Goal: Task Accomplishment & Management: Use online tool/utility

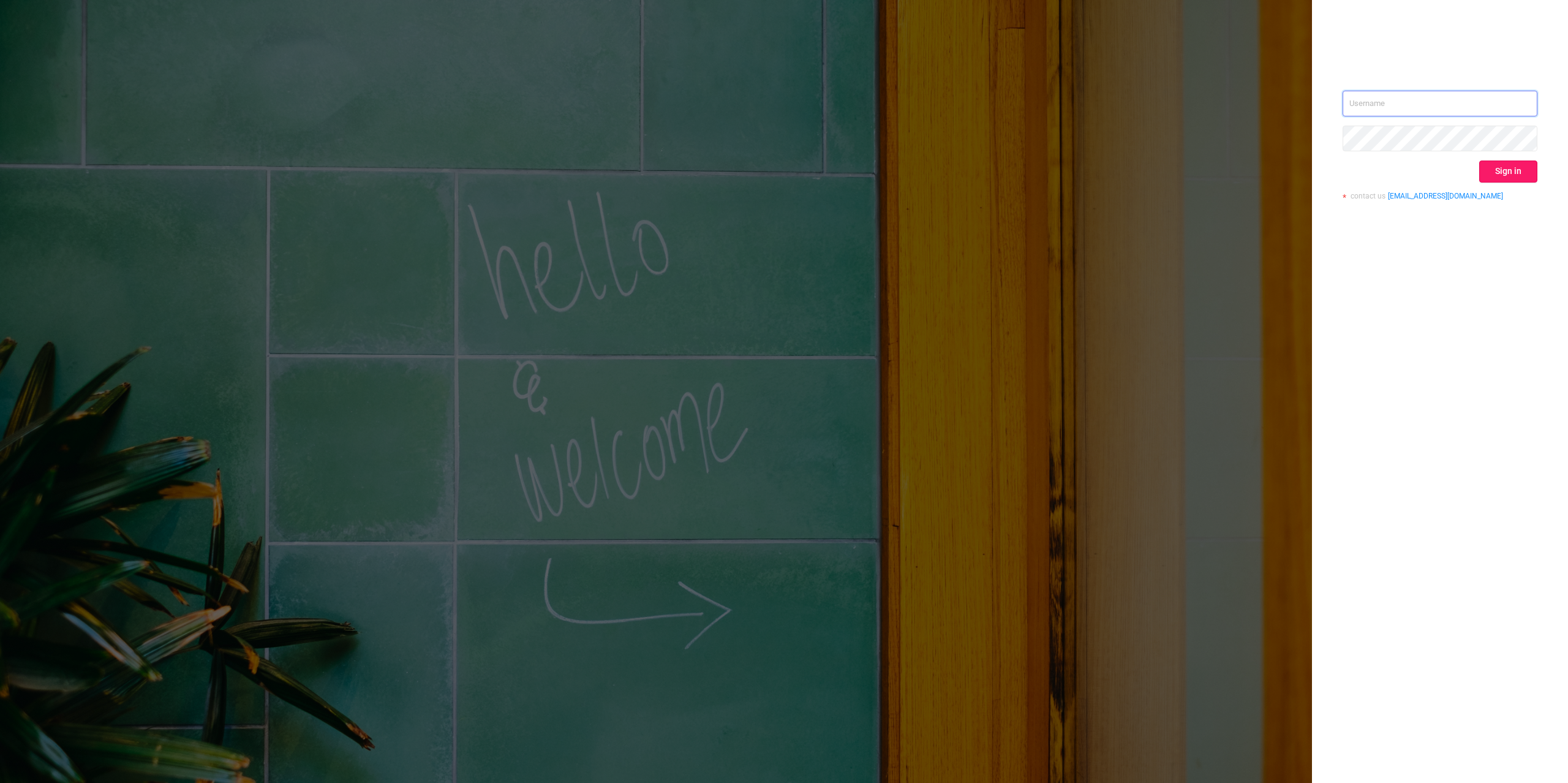
type input "mary@lunamedia.io"
click at [1515, 171] on button "Sign in" at bounding box center [1509, 171] width 58 height 22
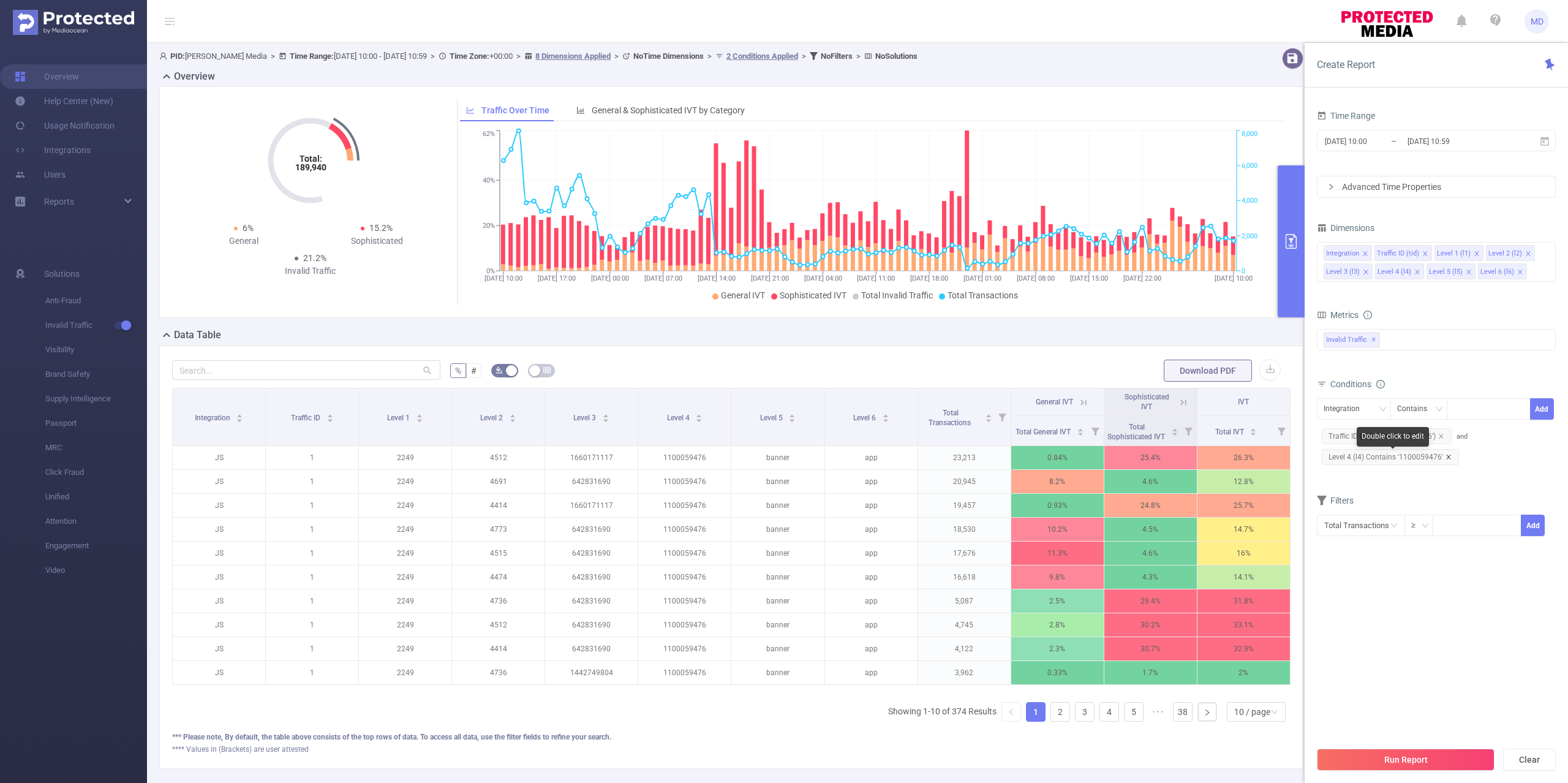
click at [1448, 458] on icon "icon: close" at bounding box center [1449, 457] width 6 height 6
click at [1345, 412] on div "Integration" at bounding box center [1346, 408] width 45 height 20
click at [1350, 473] on li "Level 1 (l1)" at bounding box center [1354, 475] width 74 height 19
click at [1482, 415] on div at bounding box center [1489, 408] width 70 height 20
paste input "1789"
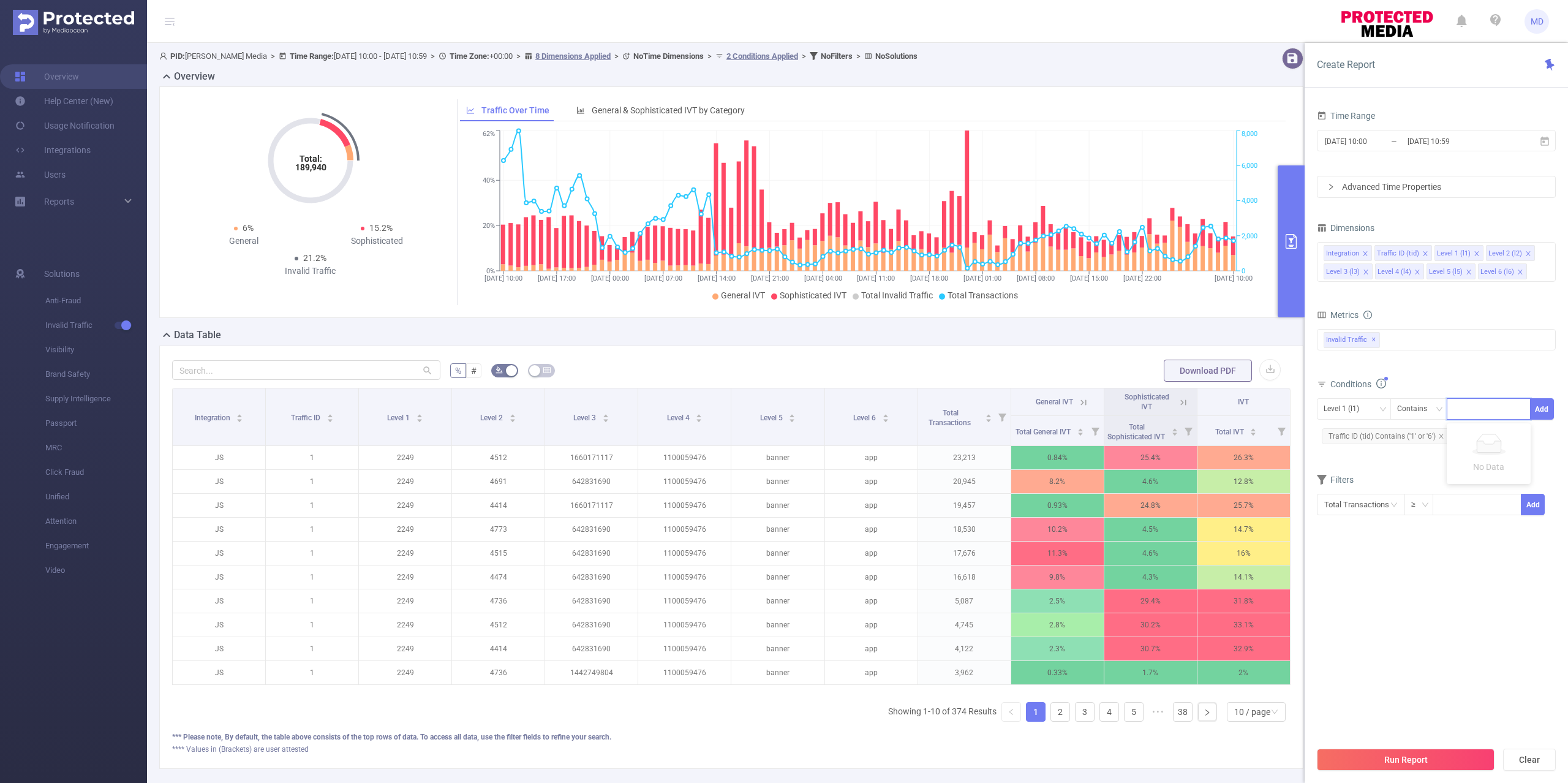
type input "1789"
click at [1434, 755] on button "Run Report" at bounding box center [1406, 760] width 178 height 22
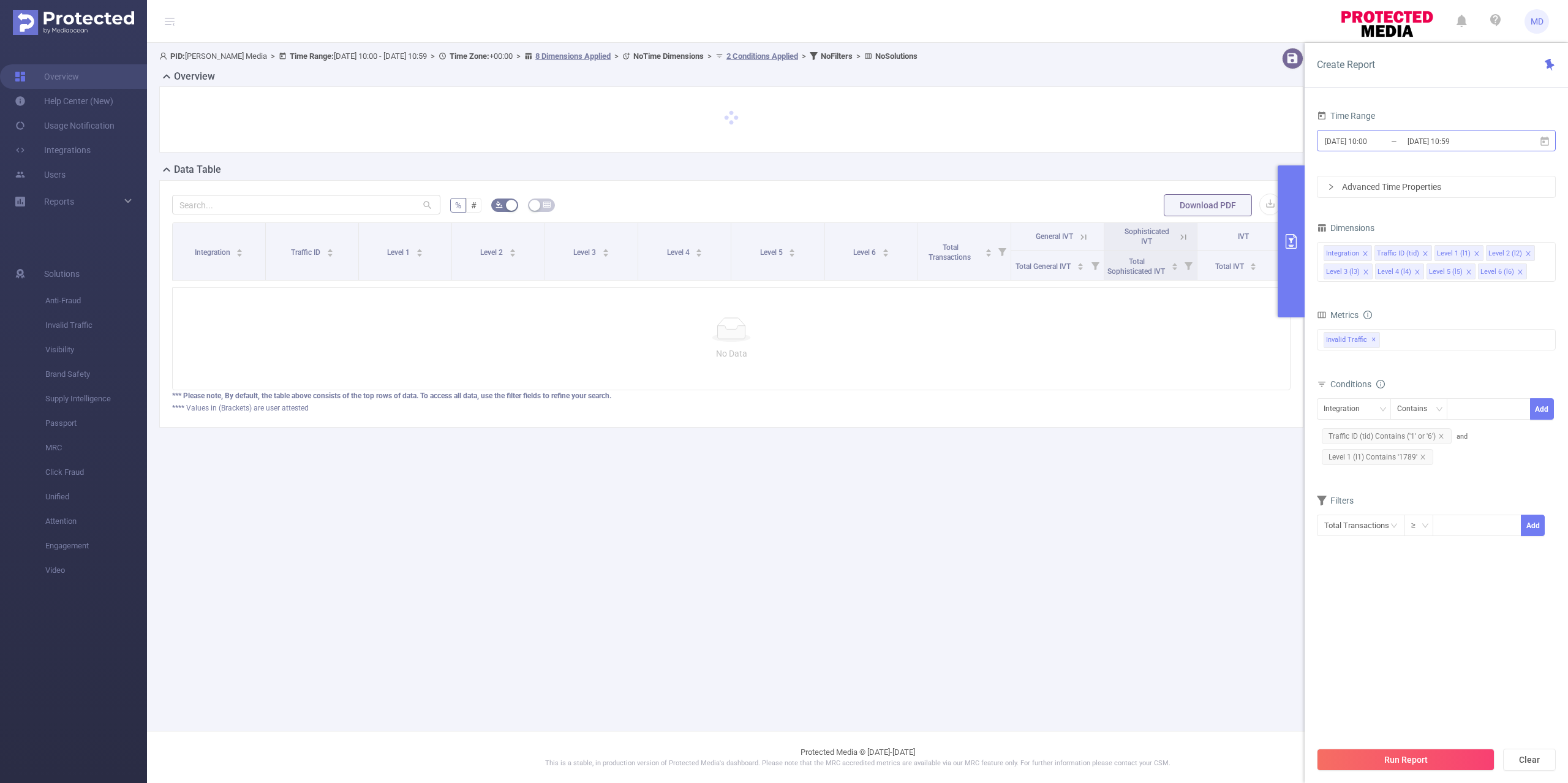
click at [1415, 138] on input "[DATE] 10:59" at bounding box center [1456, 141] width 99 height 17
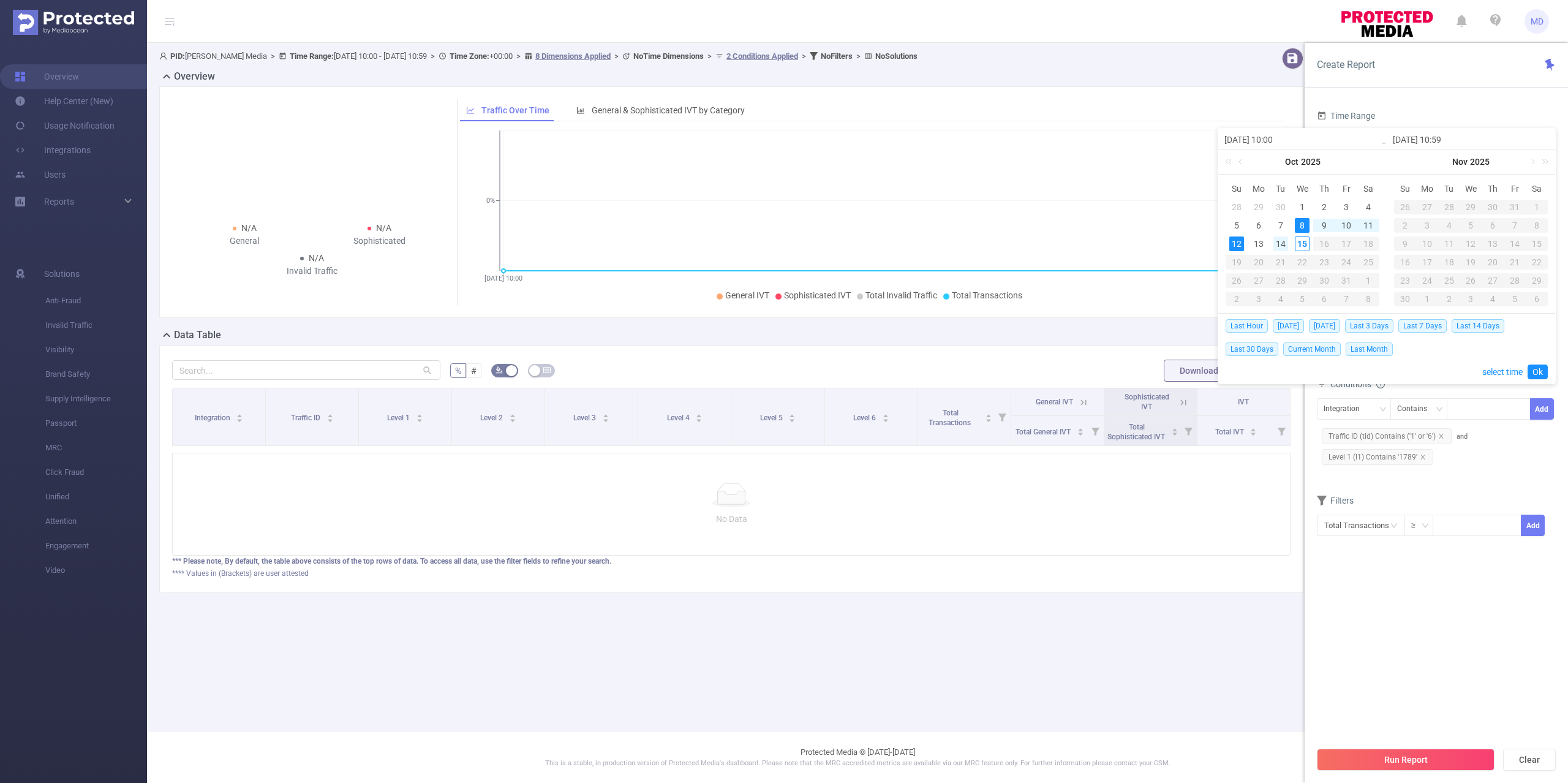
drag, startPoint x: 1233, startPoint y: 246, endPoint x: 1279, endPoint y: 236, distance: 47.1
click at [1235, 246] on div "12" at bounding box center [1236, 243] width 15 height 15
click at [1312, 241] on td "15" at bounding box center [1303, 244] width 22 height 19
type input "2025-10-12 10:00"
type input "2025-10-15 10:59"
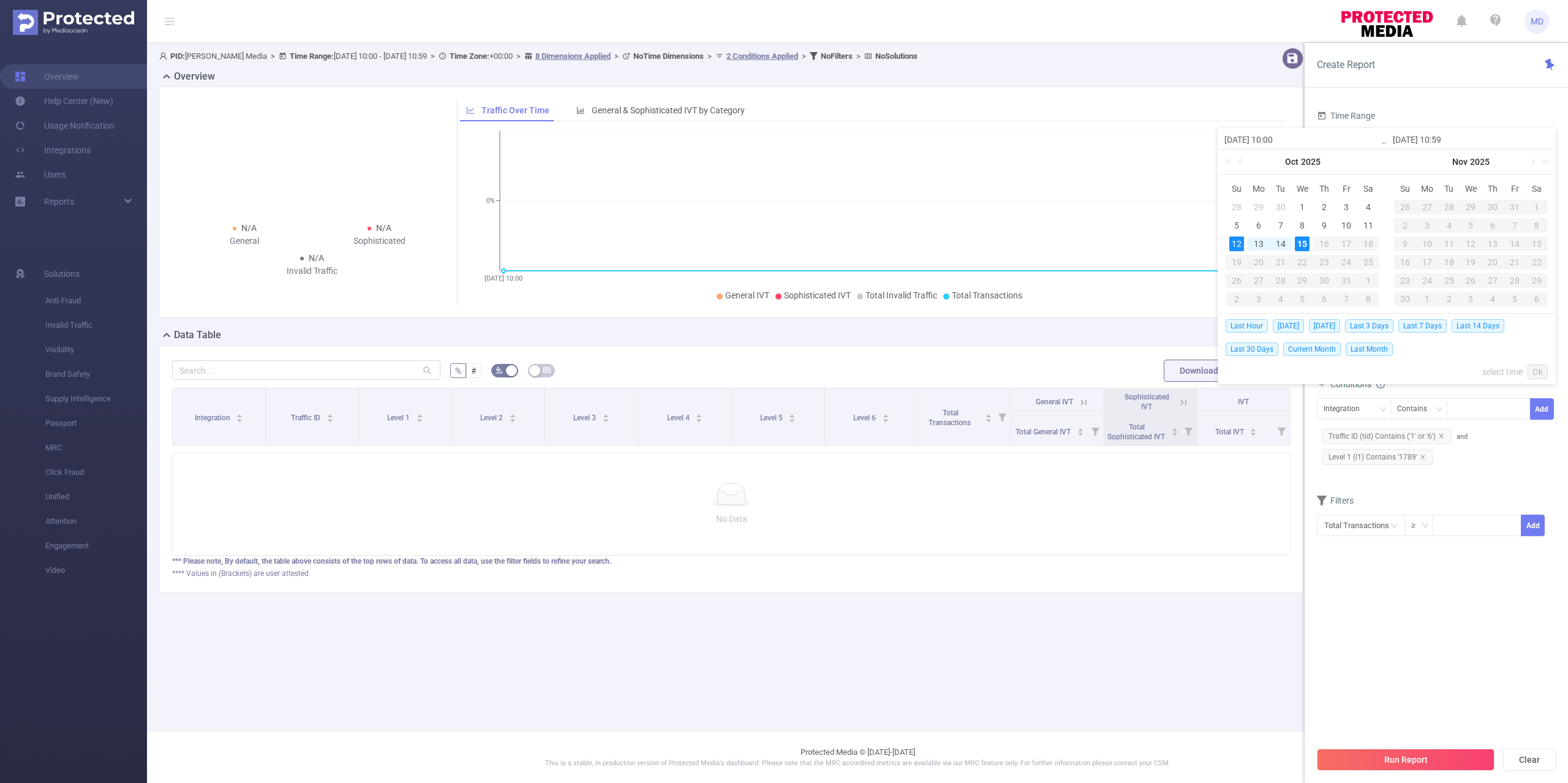
type input "2025-10-12 10:00"
type input "2025-10-15 10:59"
click at [1539, 371] on link "Ok" at bounding box center [1538, 372] width 20 height 15
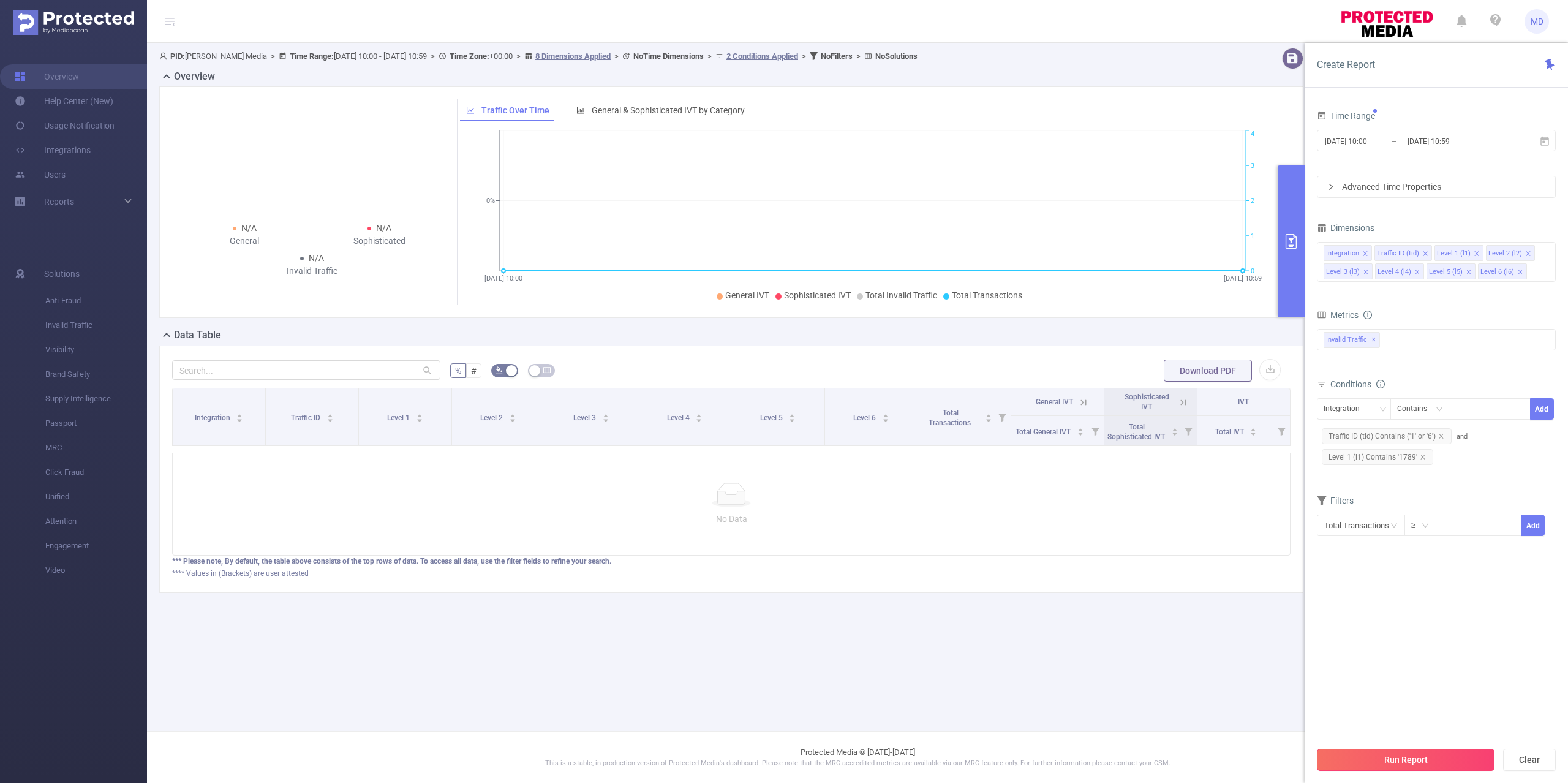
click at [1415, 766] on button "Run Report" at bounding box center [1406, 760] width 178 height 22
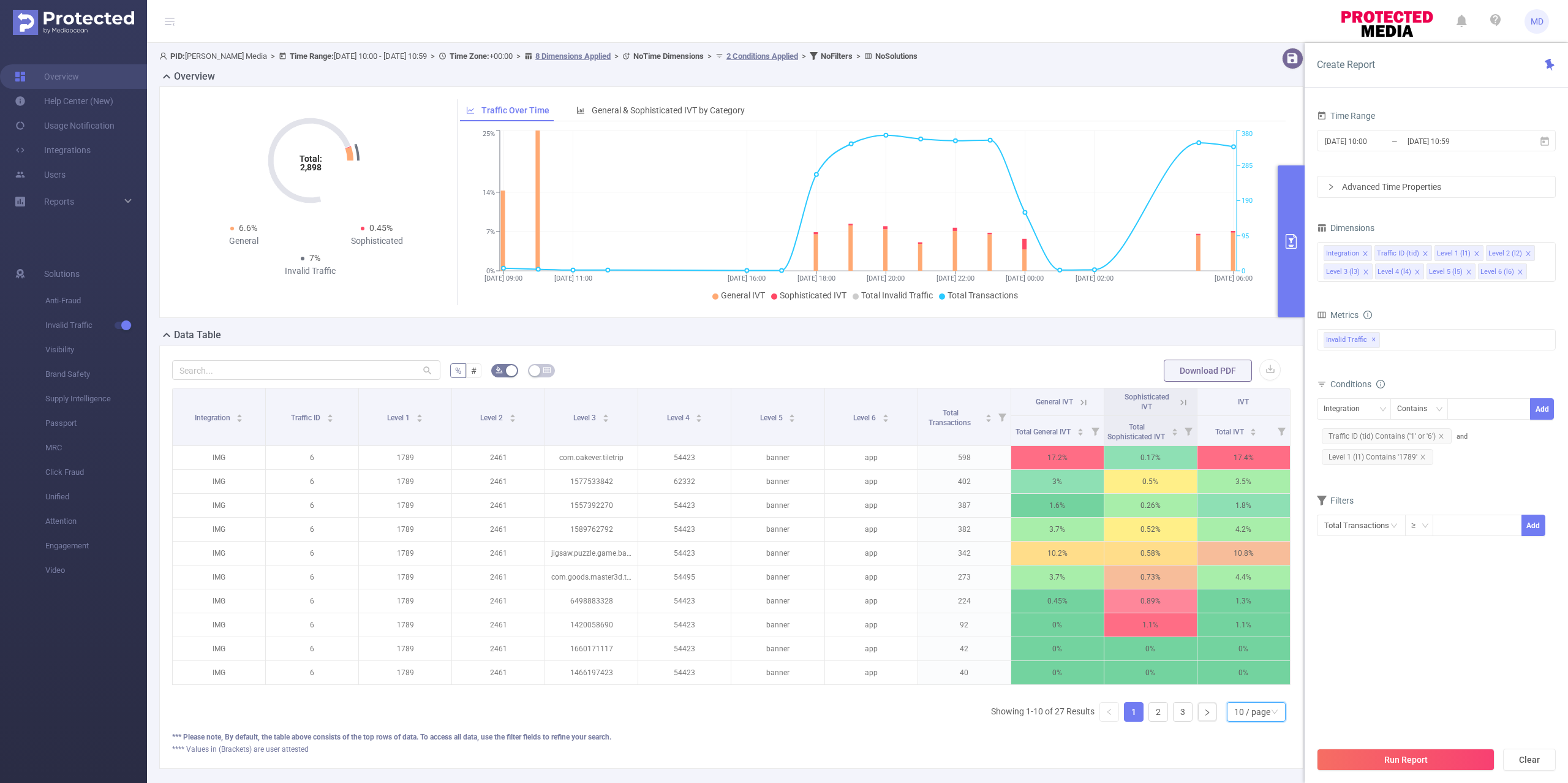
click at [1246, 721] on div "10 / page" at bounding box center [1252, 712] width 36 height 19
click at [1232, 719] on li "50 / page" at bounding box center [1243, 715] width 59 height 19
